Goal: Task Accomplishment & Management: Manage account settings

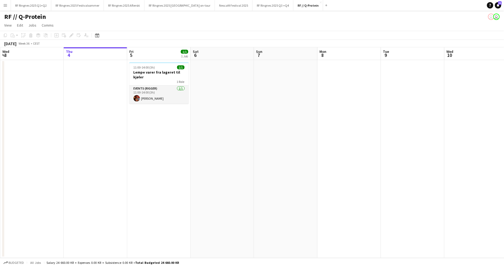
click at [7, 16] on h1 "RF // Q-Protein" at bounding box center [25, 17] width 42 height 8
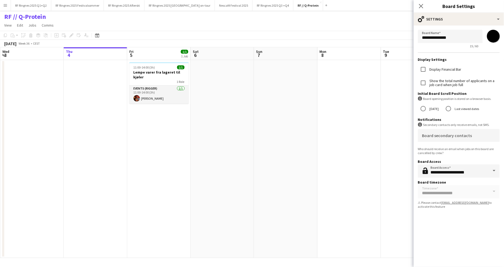
click at [7, 16] on h1 "RF // Q-Protein" at bounding box center [25, 17] width 42 height 8
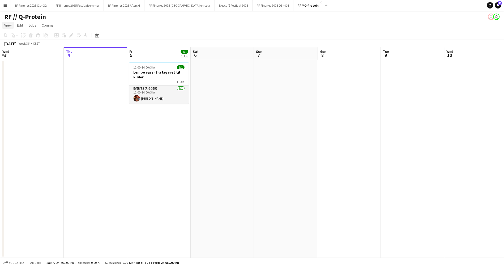
click at [8, 24] on span "View" at bounding box center [7, 25] width 7 height 5
click at [6, 27] on span "View" at bounding box center [7, 25] width 7 height 5
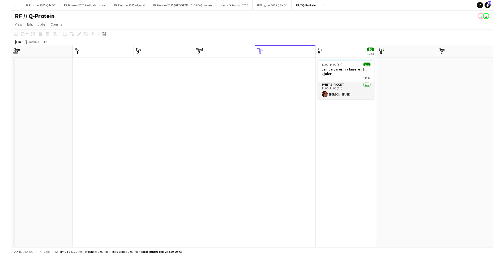
scroll to position [0, 157]
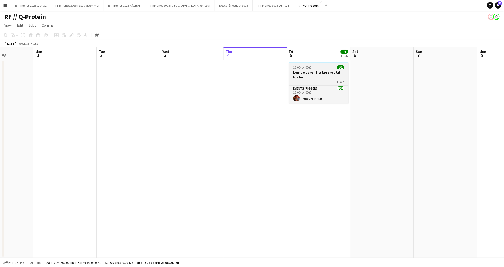
click at [325, 69] on div "11:00-14:00 (3h) 1/1" at bounding box center [319, 67] width 60 height 4
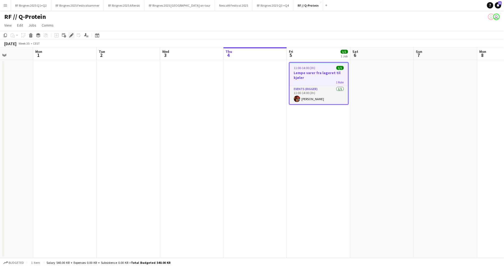
click at [69, 35] on icon "Edit" at bounding box center [71, 35] width 4 height 4
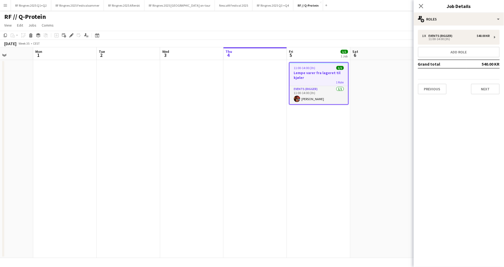
click at [325, 173] on app-date-cell "11:00-14:00 (3h) 1/1 Lempe varer fra lageret til kjøler 1 Role Events (Rigger) …" at bounding box center [318, 159] width 63 height 198
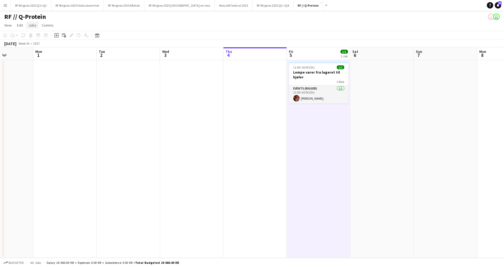
click at [34, 24] on span "Jobs" at bounding box center [32, 25] width 8 height 5
click at [19, 26] on span "Edit" at bounding box center [20, 25] width 6 height 5
click at [9, 26] on span "View" at bounding box center [7, 25] width 7 height 5
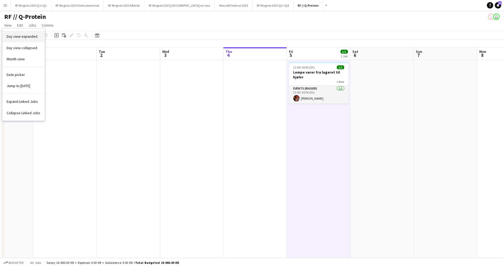
click at [31, 39] on span "Day view expanded" at bounding box center [22, 36] width 31 height 5
click at [21, 17] on h1 "RF // Q-Protein" at bounding box center [25, 17] width 42 height 8
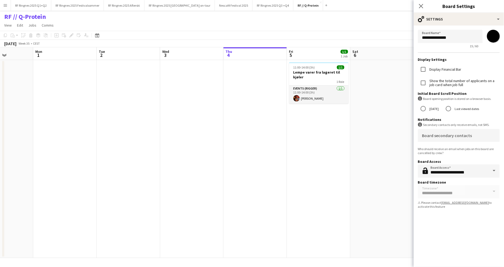
click at [21, 17] on h1 "RF // Q-Protein" at bounding box center [25, 17] width 42 height 8
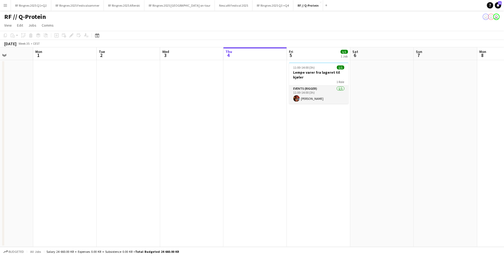
click at [5, 4] on app-icon "Menu" at bounding box center [5, 5] width 4 height 4
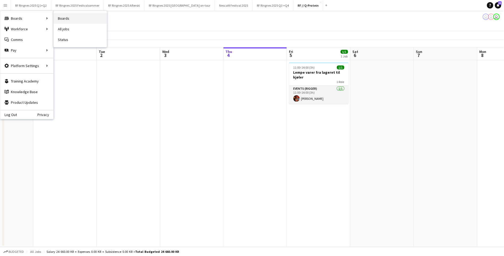
click at [86, 21] on link "Boards" at bounding box center [80, 18] width 53 height 11
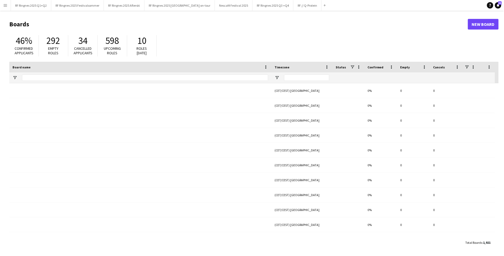
type input "********"
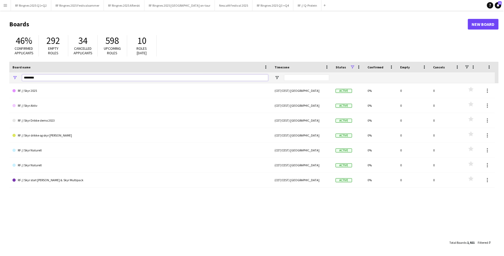
click at [149, 75] on input "********" at bounding box center [145, 77] width 246 height 6
click at [6, 10] on button "Menu" at bounding box center [5, 5] width 11 height 11
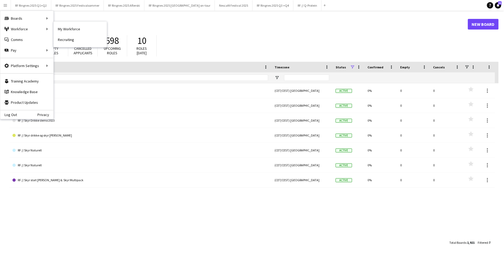
click at [81, 31] on link "My Workforce" at bounding box center [80, 29] width 53 height 11
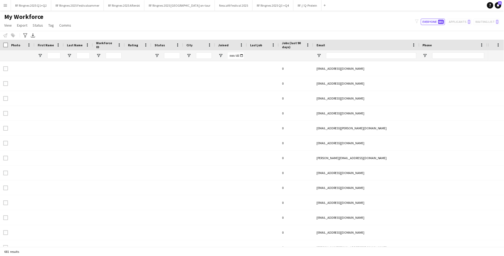
type input "**********"
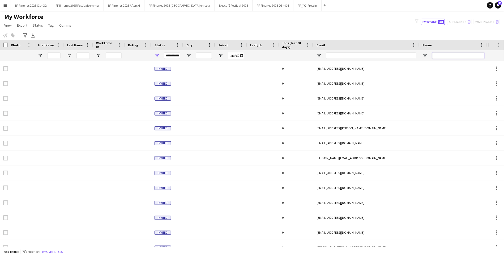
click at [455, 56] on input "Phone Filter Input" at bounding box center [459, 55] width 52 height 6
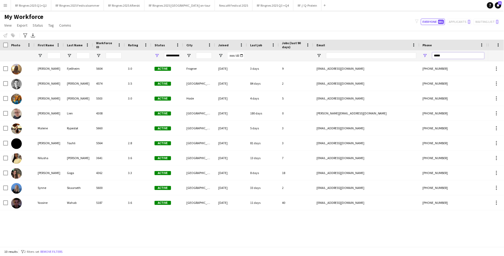
type input "******"
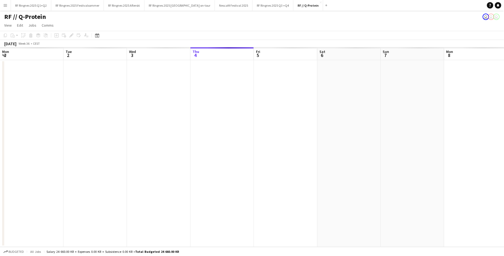
scroll to position [0, 127]
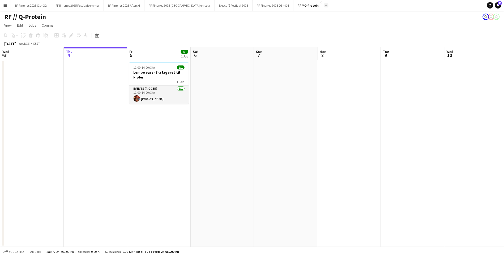
click at [324, 5] on button "Add" at bounding box center [326, 5] width 4 height 4
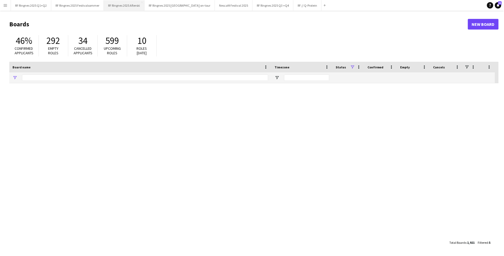
type input "*******"
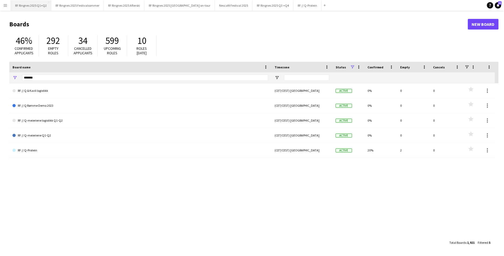
click at [34, 9] on button "RF Ringnes 2025 Q1+Q2 Close" at bounding box center [31, 5] width 40 height 10
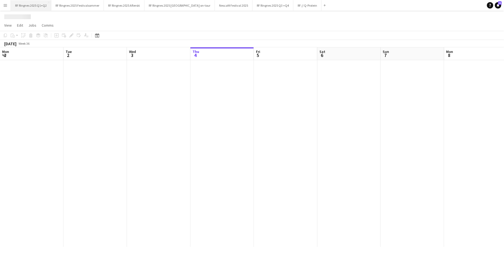
scroll to position [0, 127]
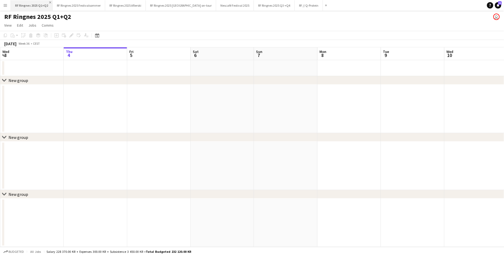
click at [50, 2] on app-icon "Close" at bounding box center [50, 2] width 2 height 2
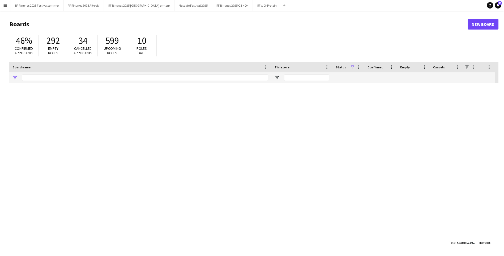
type input "*******"
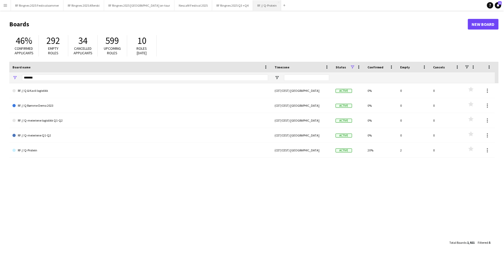
click at [253, 8] on button "RF // Q-Protein Close" at bounding box center [267, 5] width 28 height 10
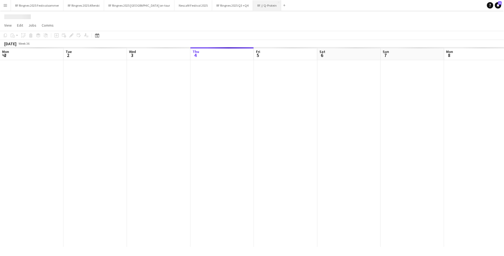
scroll to position [0, 127]
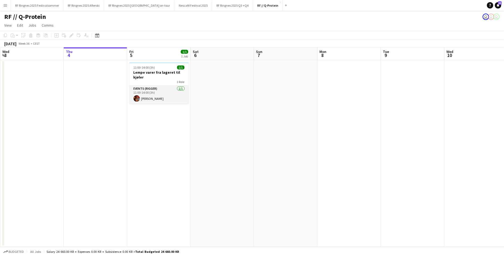
click at [283, 7] on div "Add" at bounding box center [286, 5] width 6 height 11
click at [284, 4] on button "Add" at bounding box center [286, 5] width 4 height 4
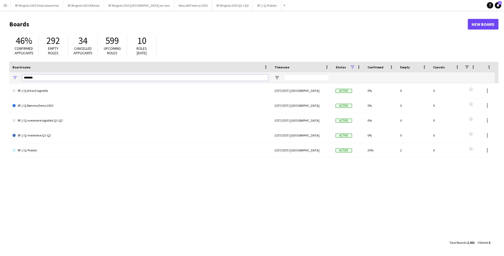
click at [62, 78] on input "*******" at bounding box center [145, 77] width 246 height 6
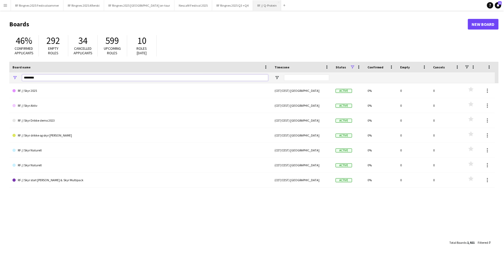
type input "********"
click at [253, 9] on button "RF // Q-Protein Close" at bounding box center [267, 5] width 28 height 10
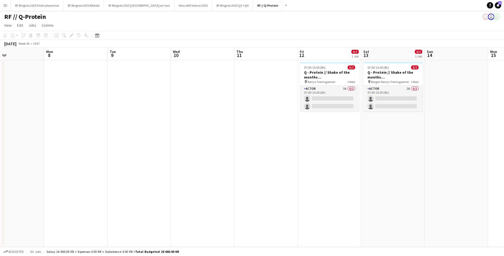
scroll to position [0, 211]
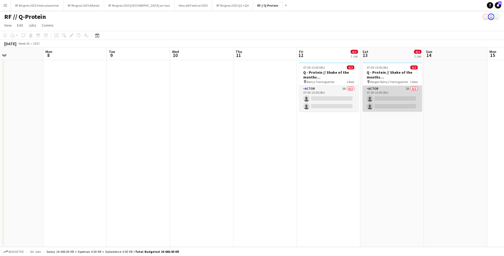
click at [395, 102] on app-card-role "Actor 2A 0/2 07:00-15:00 (8h) single-neutral-actions single-neutral-actions" at bounding box center [393, 99] width 60 height 26
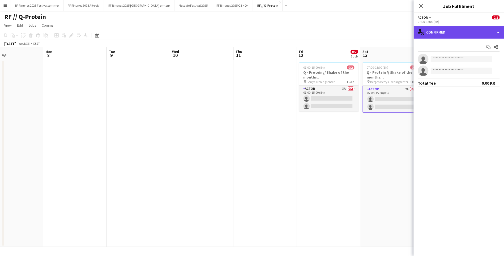
click at [449, 32] on div "single-neutral-actions-check-2 Confirmed" at bounding box center [459, 32] width 90 height 13
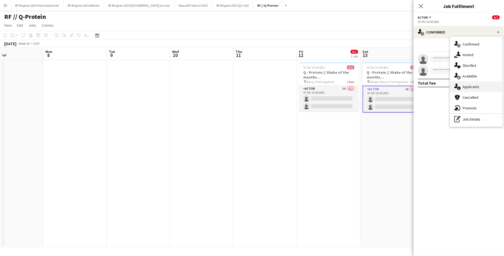
click at [475, 84] on span "Applicants" at bounding box center [471, 86] width 17 height 5
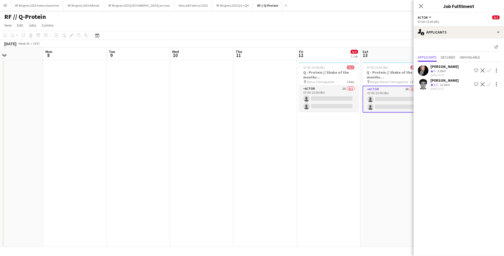
click at [423, 69] on app-user-avatar at bounding box center [423, 70] width 11 height 11
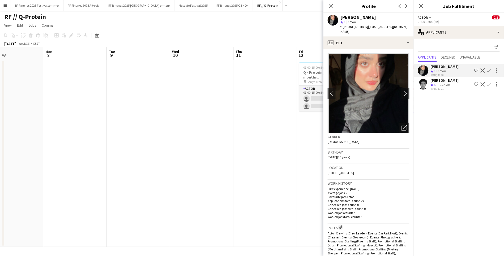
click at [433, 84] on polygon at bounding box center [432, 85] width 3 height 3
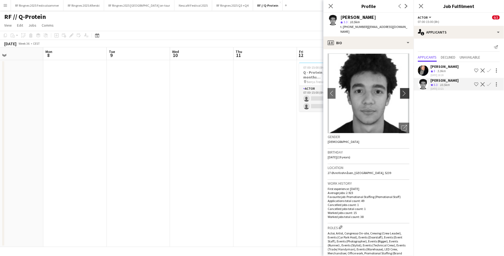
click at [406, 90] on app-icon "chevron-right" at bounding box center [406, 93] width 8 height 6
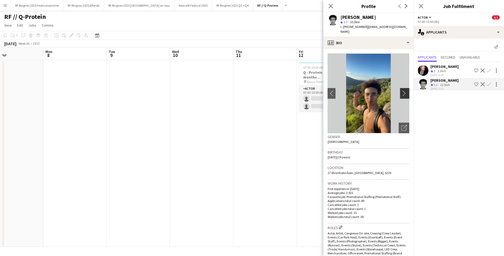
click at [406, 90] on app-icon "chevron-right" at bounding box center [406, 93] width 8 height 6
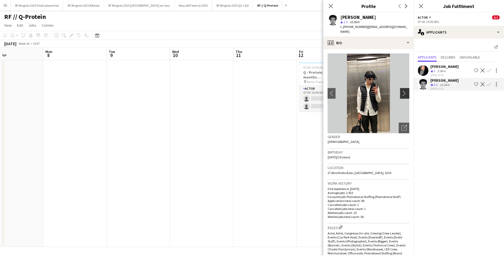
click at [406, 90] on app-icon "chevron-right" at bounding box center [406, 93] width 8 height 6
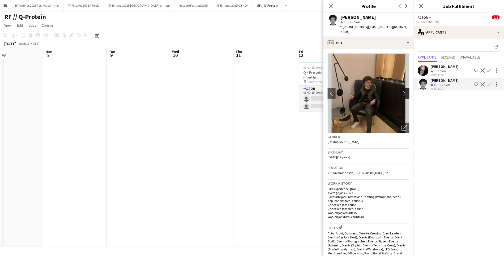
click at [406, 90] on app-icon "chevron-right" at bounding box center [406, 93] width 8 height 6
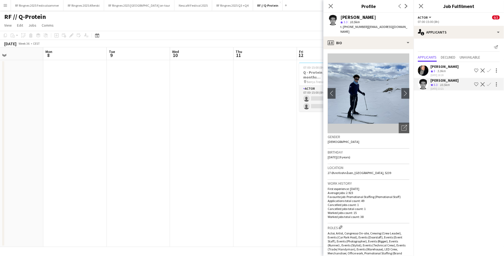
click at [272, 152] on app-date-cell at bounding box center [265, 153] width 63 height 187
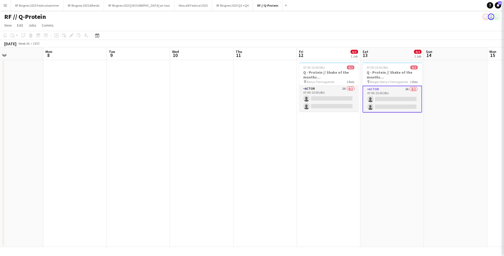
scroll to position [0, 210]
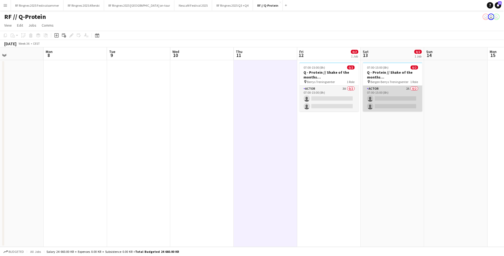
click at [394, 94] on app-card-role "Actor 2A 0/2 07:00-15:00 (8h) single-neutral-actions single-neutral-actions" at bounding box center [393, 99] width 60 height 26
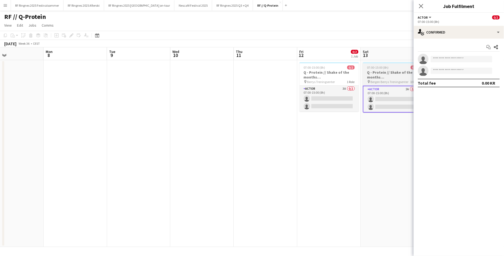
click at [388, 75] on h3 "Q - Protein // Shake of the months ([GEOGRAPHIC_DATA])" at bounding box center [393, 75] width 60 height 10
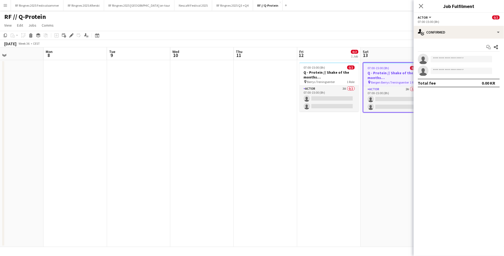
click at [165, 123] on app-date-cell at bounding box center [138, 153] width 63 height 187
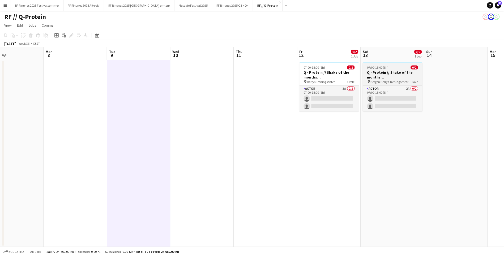
click at [365, 76] on h3 "Q - Protein // Shake of the months ([GEOGRAPHIC_DATA])" at bounding box center [393, 75] width 60 height 10
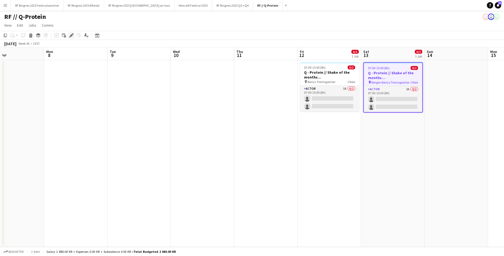
click at [71, 37] on div "Edit" at bounding box center [71, 35] width 6 height 6
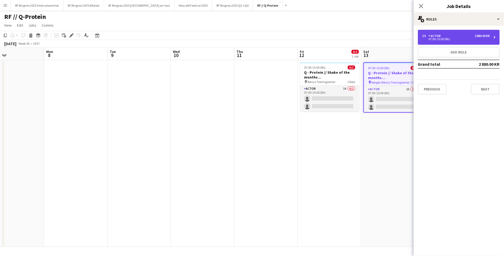
click at [479, 35] on div "2 880.00 KR" at bounding box center [482, 36] width 15 height 4
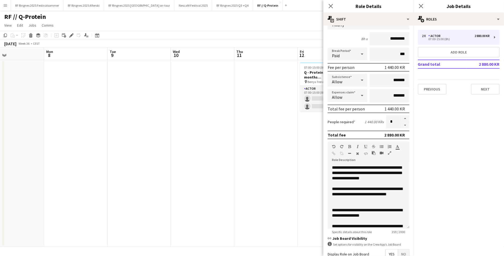
scroll to position [0, 210]
click at [271, 180] on app-date-cell at bounding box center [266, 153] width 63 height 187
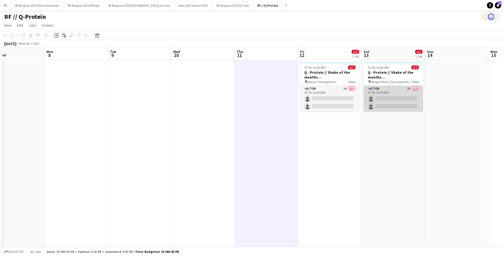
click at [396, 94] on app-card-role "Actor 2A 0/2 07:00-15:00 (8h) single-neutral-actions single-neutral-actions" at bounding box center [394, 99] width 60 height 26
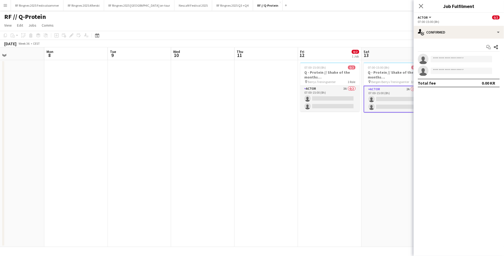
click at [380, 77] on h3 "Q - Protein // Shake of the months ([GEOGRAPHIC_DATA])" at bounding box center [394, 75] width 60 height 10
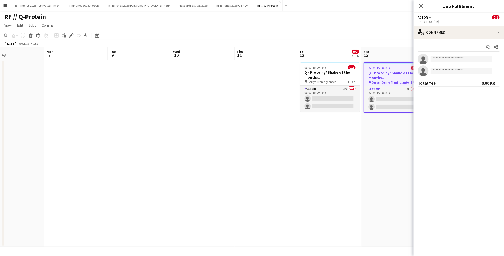
scroll to position [0, 209]
click at [370, 140] on app-date-cell "07:00-15:00 (8h) 0/2 Q - Protein // Shake of the months (Bergen) pin Bergen Ber…" at bounding box center [393, 153] width 63 height 187
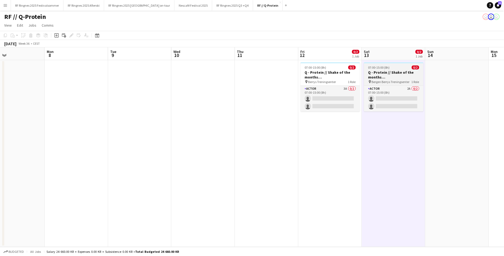
click at [388, 77] on h3 "Q - Protein // Shake of the months ([GEOGRAPHIC_DATA])" at bounding box center [394, 75] width 60 height 10
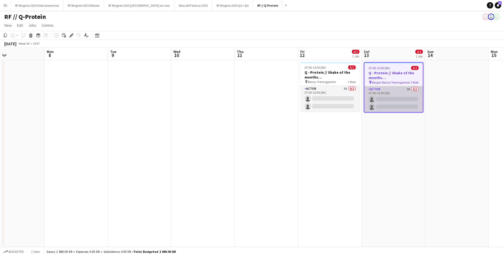
click at [392, 96] on app-card-role "Actor 2A 0/2 07:00-15:00 (8h) single-neutral-actions single-neutral-actions" at bounding box center [394, 99] width 58 height 26
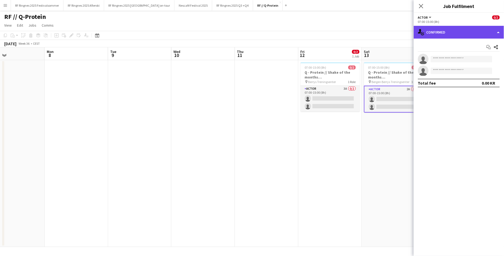
click at [448, 29] on div "single-neutral-actions-check-2 Confirmed" at bounding box center [459, 32] width 90 height 13
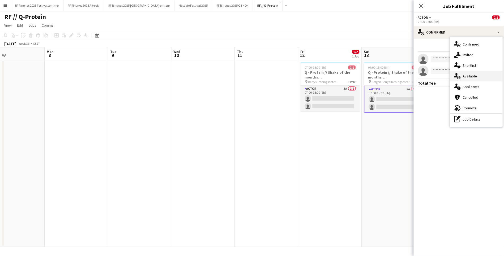
click at [485, 74] on div "single-neutral-actions-upload Available" at bounding box center [476, 76] width 53 height 11
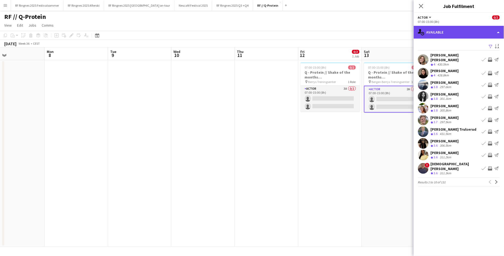
click at [447, 26] on div "single-neutral-actions-upload Available" at bounding box center [459, 32] width 90 height 13
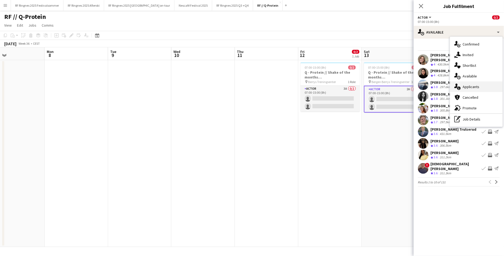
click at [474, 85] on span "Applicants" at bounding box center [471, 86] width 17 height 5
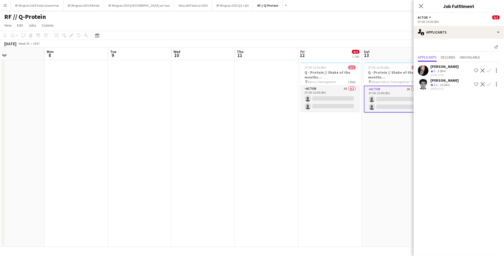
click at [424, 84] on app-user-avatar at bounding box center [423, 84] width 11 height 11
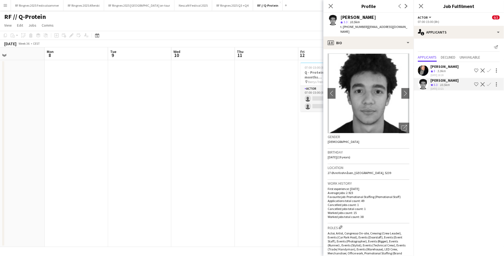
scroll to position [0, 0]
click at [271, 160] on app-date-cell at bounding box center [266, 153] width 63 height 187
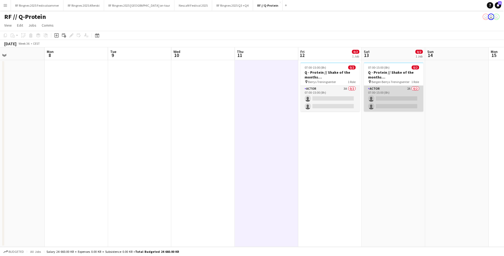
click at [393, 96] on app-card-role "Actor 2A 0/2 07:00-15:00 (8h) single-neutral-actions single-neutral-actions" at bounding box center [394, 99] width 60 height 26
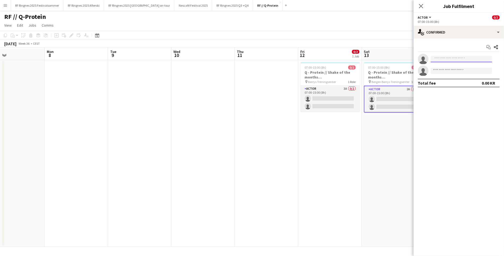
click at [450, 58] on input at bounding box center [462, 59] width 62 height 6
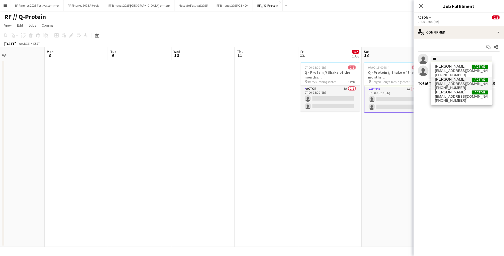
type input "***"
click at [460, 80] on span "Sebasstian Christensen" at bounding box center [450, 79] width 31 height 5
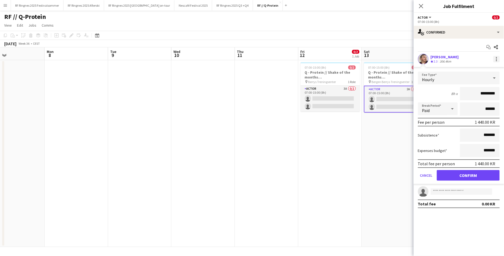
click at [497, 60] on div at bounding box center [496, 60] width 1 height 1
click at [477, 105] on span "Remove" at bounding box center [471, 106] width 16 height 5
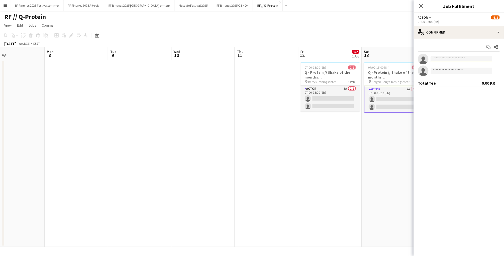
click at [452, 58] on input at bounding box center [462, 59] width 62 height 6
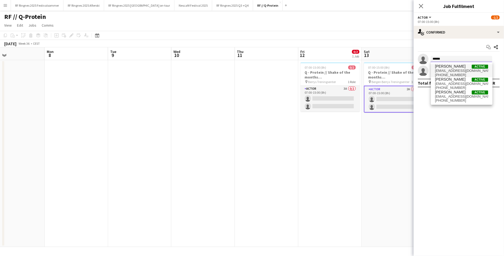
type input "******"
drag, startPoint x: 454, startPoint y: 69, endPoint x: 468, endPoint y: 68, distance: 13.9
click at [468, 68] on span "Sebastian Alfheim Active" at bounding box center [461, 66] width 53 height 5
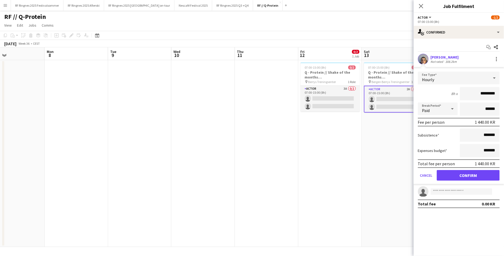
click at [425, 60] on app-user-avatar at bounding box center [423, 59] width 11 height 11
click at [426, 59] on app-user-avatar at bounding box center [423, 59] width 11 height 11
click at [496, 61] on div at bounding box center [497, 59] width 6 height 6
click at [472, 108] on span "Remove" at bounding box center [471, 106] width 16 height 5
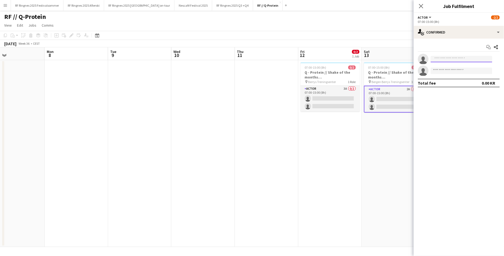
click at [443, 60] on input at bounding box center [462, 59] width 62 height 6
type input "********"
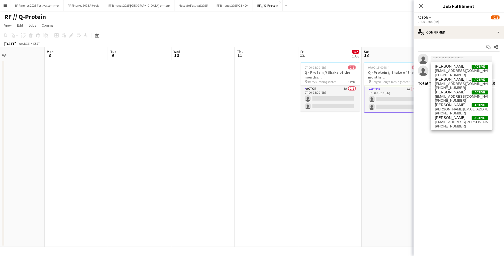
click at [178, 121] on app-date-cell at bounding box center [203, 153] width 63 height 187
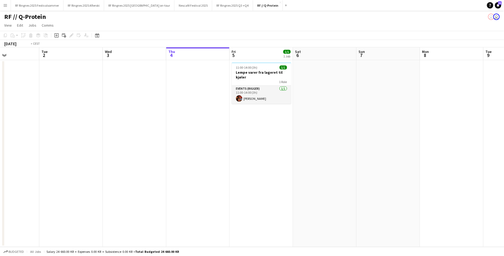
scroll to position [0, 116]
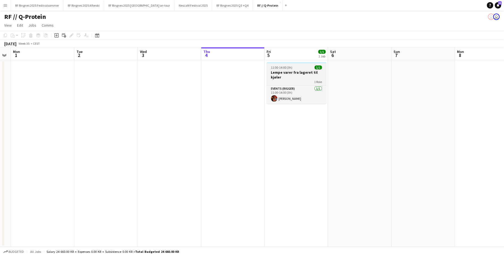
click at [293, 66] on div "11:00-14:00 (3h) 1/1" at bounding box center [297, 67] width 60 height 4
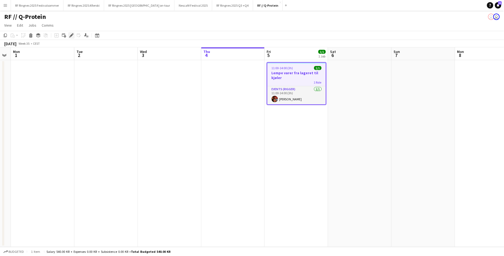
click at [69, 37] on icon "Edit" at bounding box center [71, 35] width 4 height 4
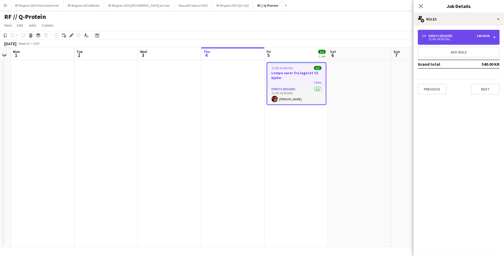
click at [450, 35] on div "Events (Rigger)" at bounding box center [442, 36] width 26 height 4
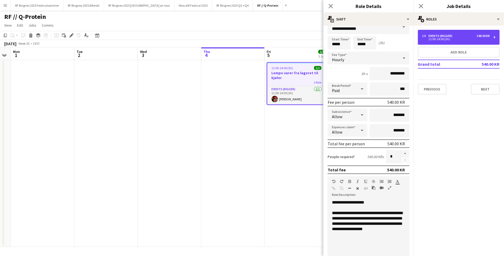
scroll to position [13, 0]
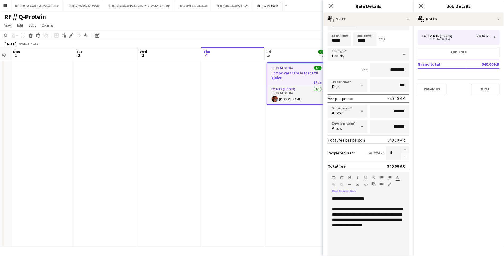
click at [380, 215] on div "**********" at bounding box center [368, 216] width 73 height 21
click at [276, 192] on app-date-cell "11:00-14:00 (3h) 1/1 Lempe varer fra lageret til kjøler 1 Role Events (Rigger) …" at bounding box center [296, 153] width 63 height 187
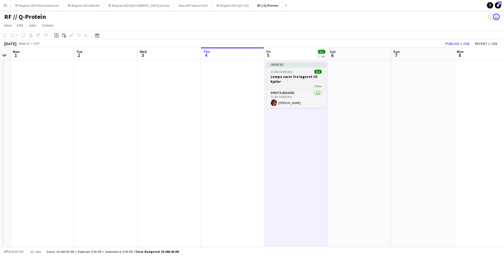
click at [289, 66] on div at bounding box center [297, 66] width 60 height 1
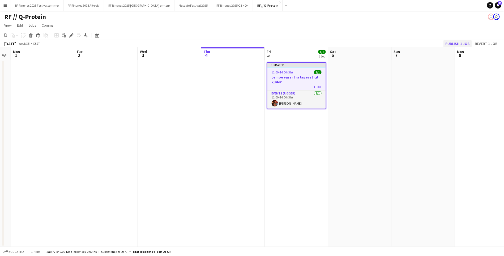
click at [452, 42] on button "Publish 1 job" at bounding box center [458, 43] width 28 height 7
